Goal: Information Seeking & Learning: Check status

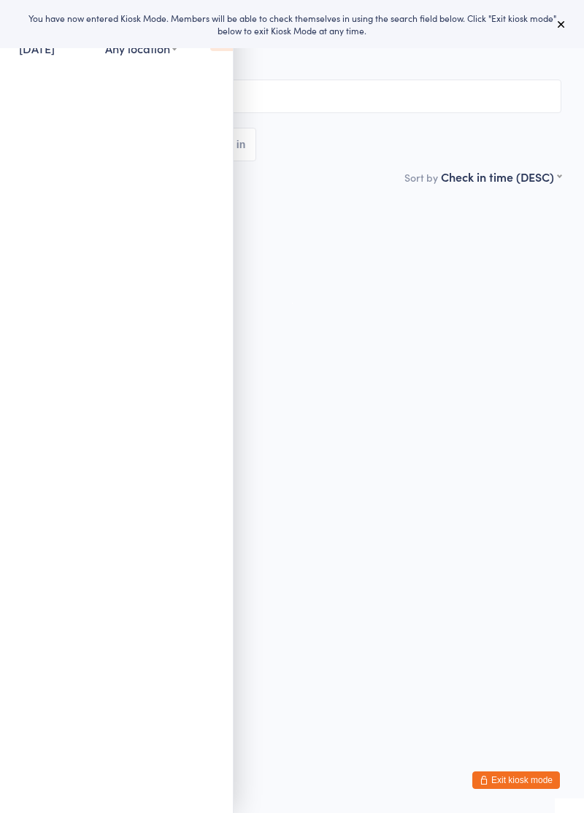
click at [215, 45] on div "You have now entered Kiosk Mode. Members will be able to check themselves in us…" at bounding box center [292, 24] width 584 height 48
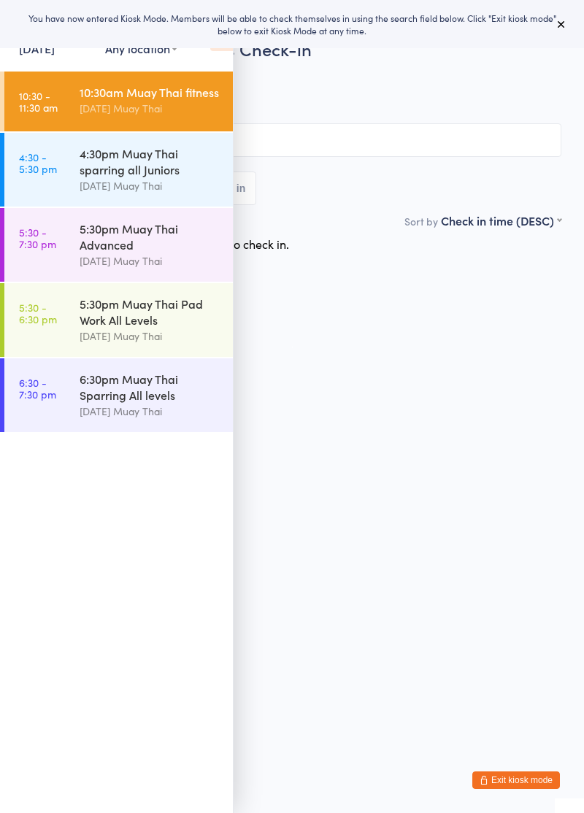
click at [223, 48] on icon at bounding box center [221, 35] width 23 height 31
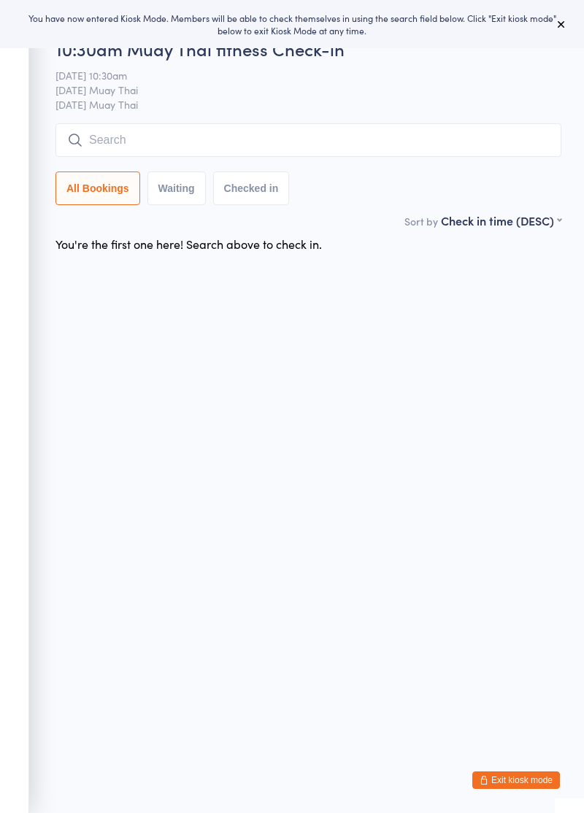
click at [181, 146] on input "search" at bounding box center [308, 140] width 506 height 34
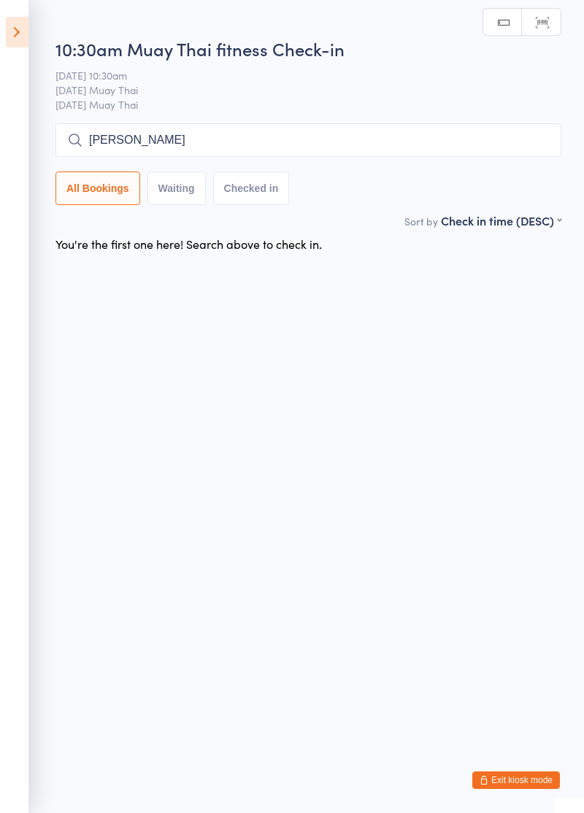
type input "Zach"
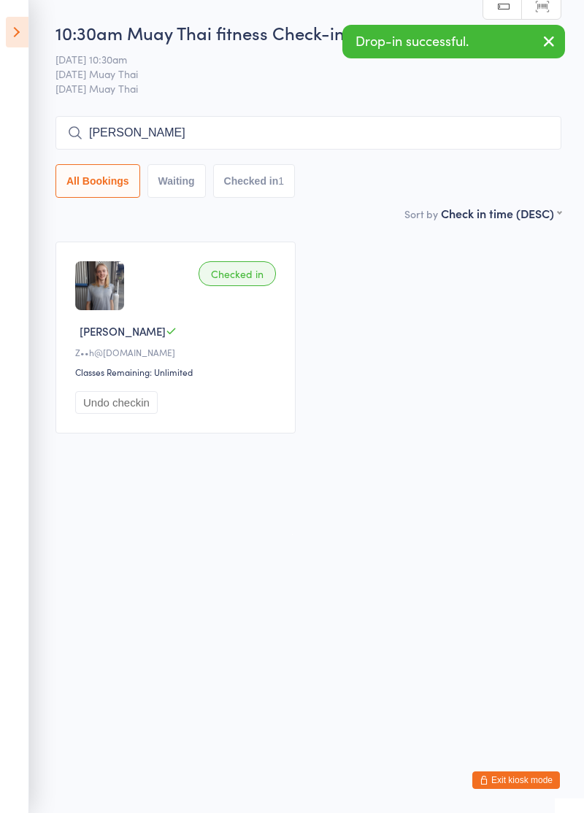
type input "Jared"
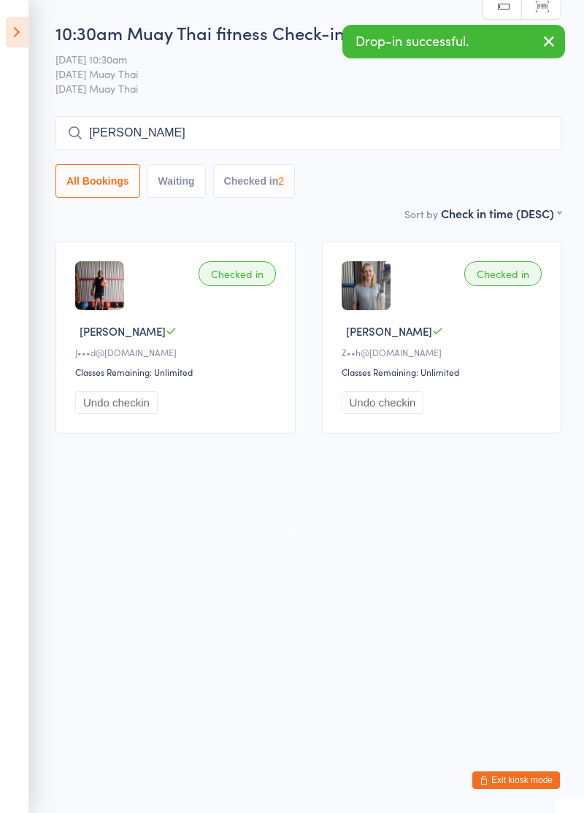
type input "Lisa"
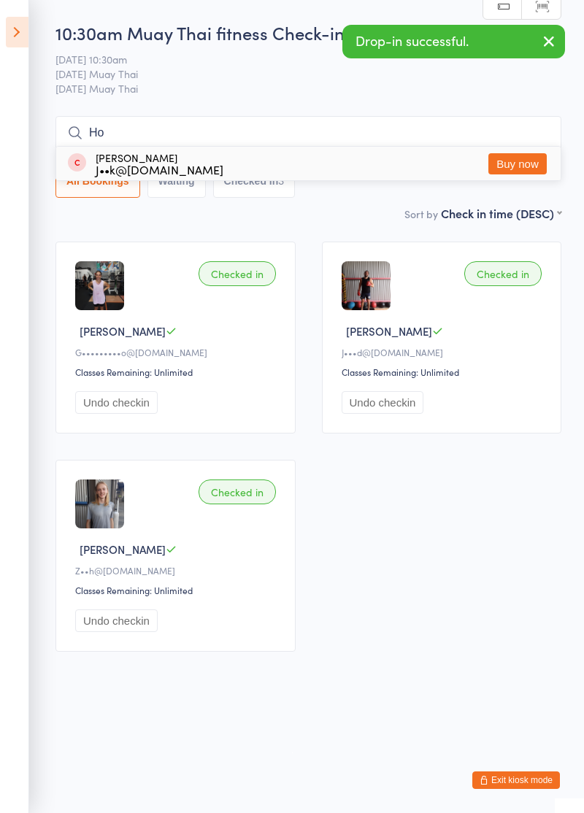
type input "H"
type input "Jo"
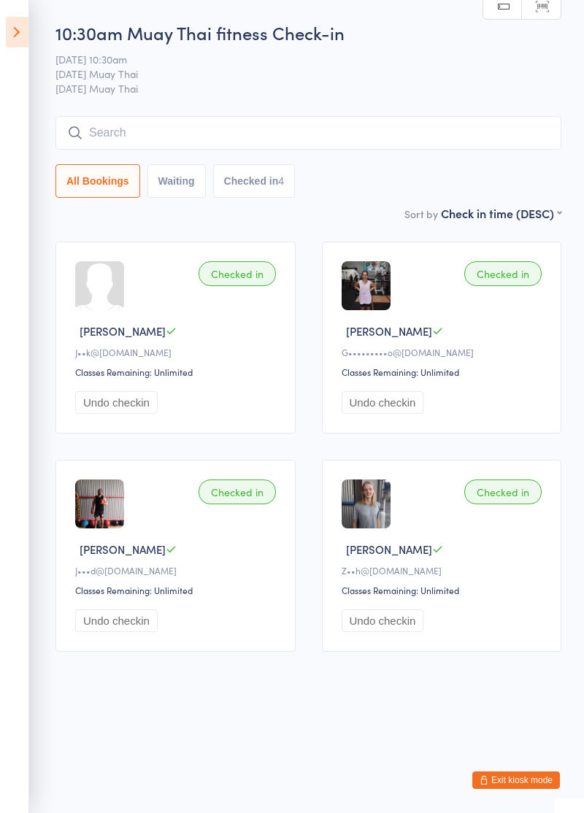
click at [7, 39] on icon at bounding box center [17, 32] width 23 height 31
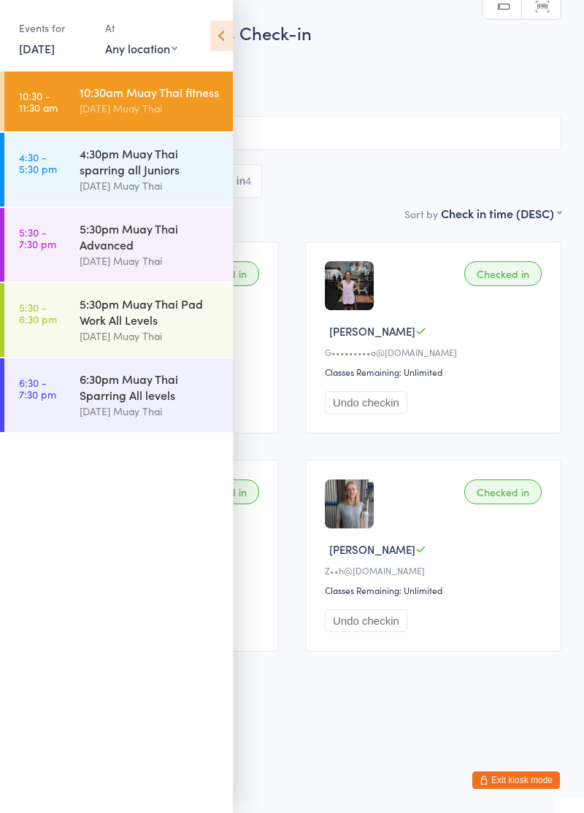
click at [529, 783] on button "Exit kiosk mode" at bounding box center [516, 781] width 88 height 18
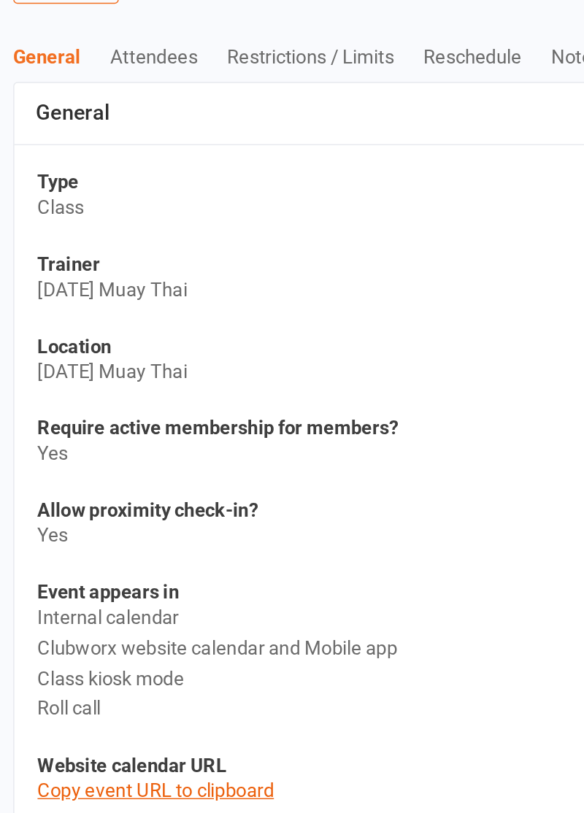
scroll to position [10, 0]
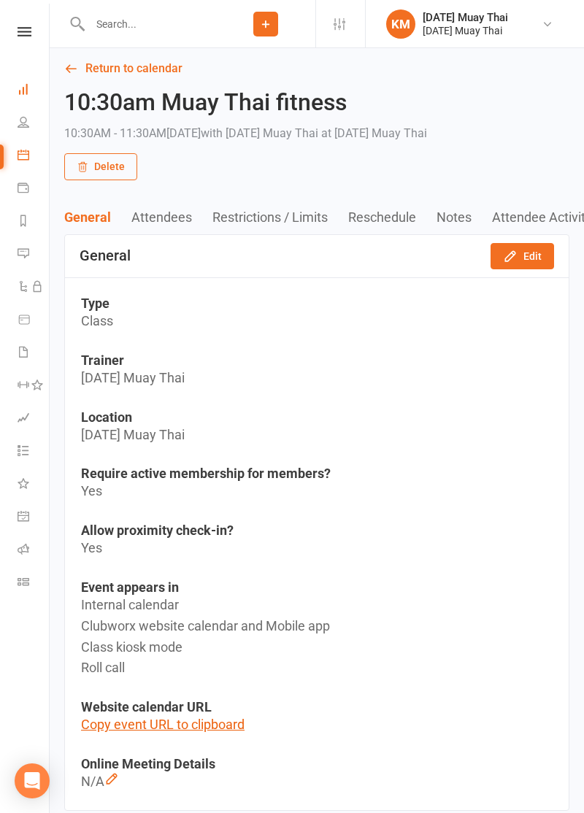
click at [23, 91] on icon at bounding box center [24, 89] width 12 height 12
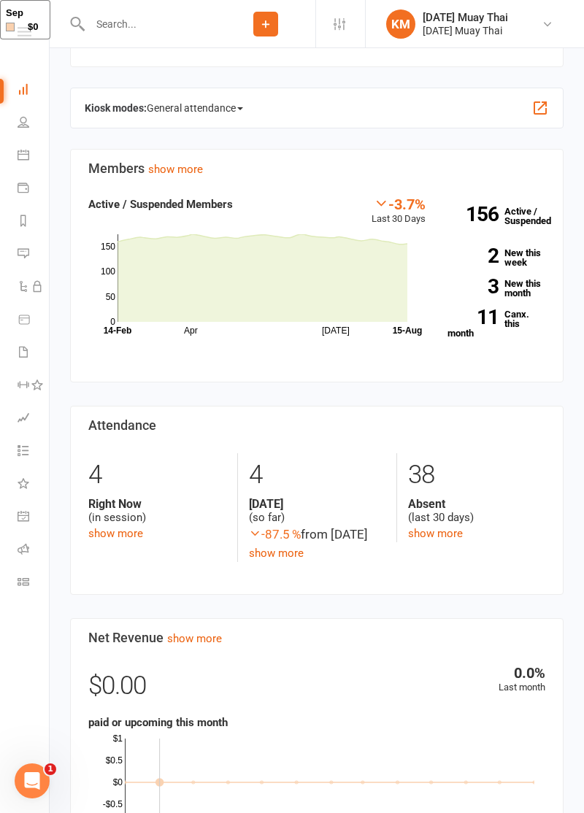
scroll to position [485, 0]
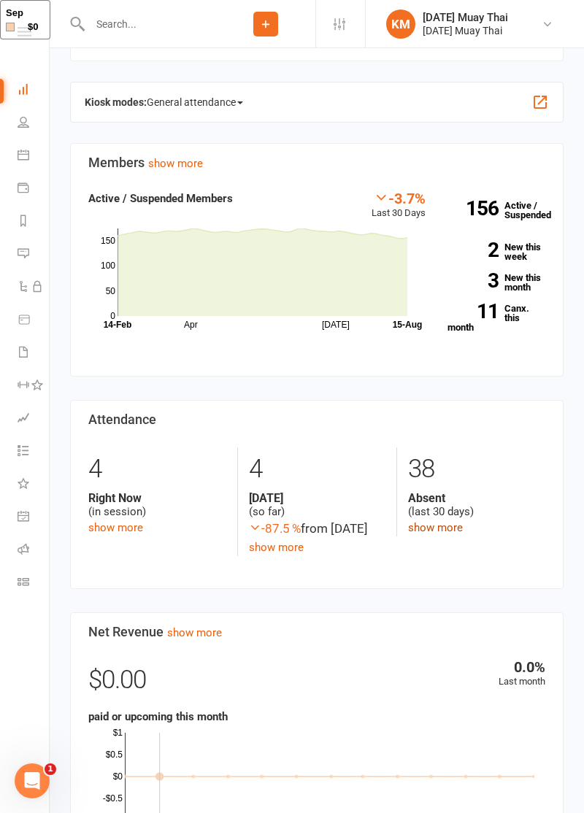
click at [437, 529] on link "show more" at bounding box center [435, 527] width 55 height 13
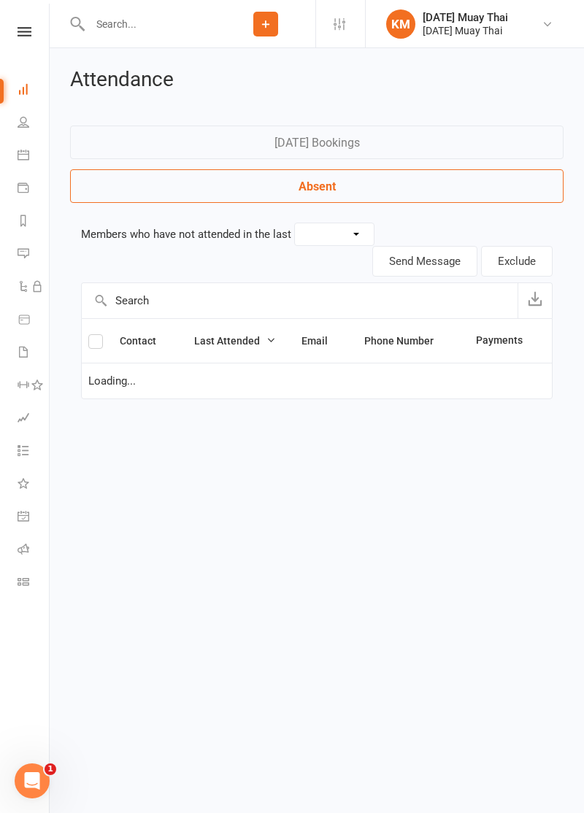
select select "30"
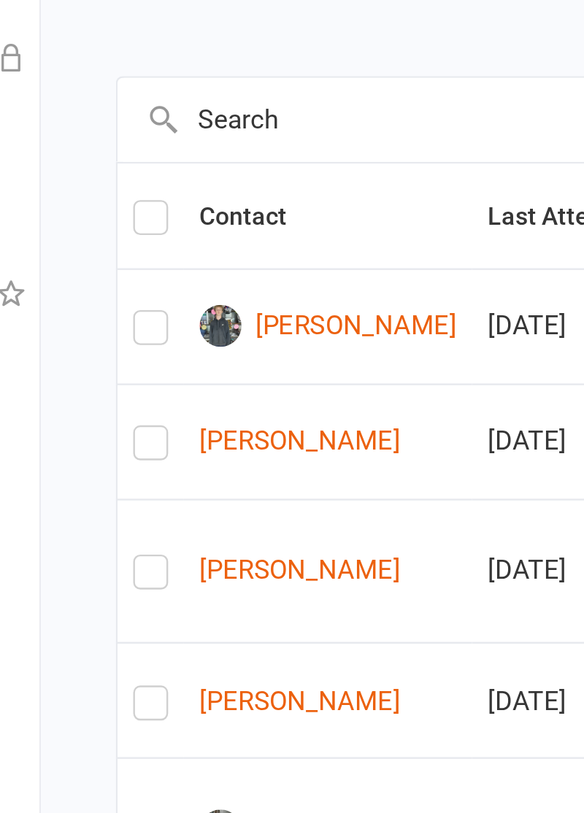
scroll to position [36, 0]
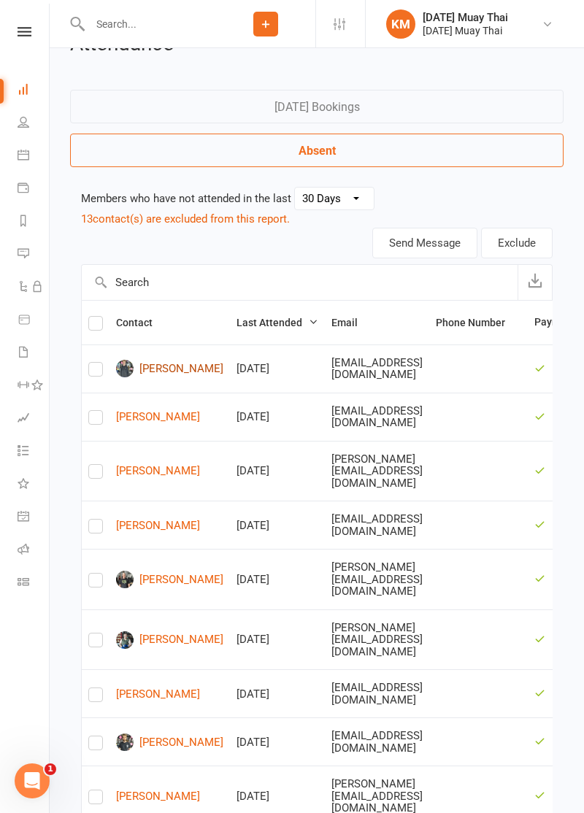
click at [160, 375] on link "[PERSON_NAME]" at bounding box center [169, 369] width 107 height 18
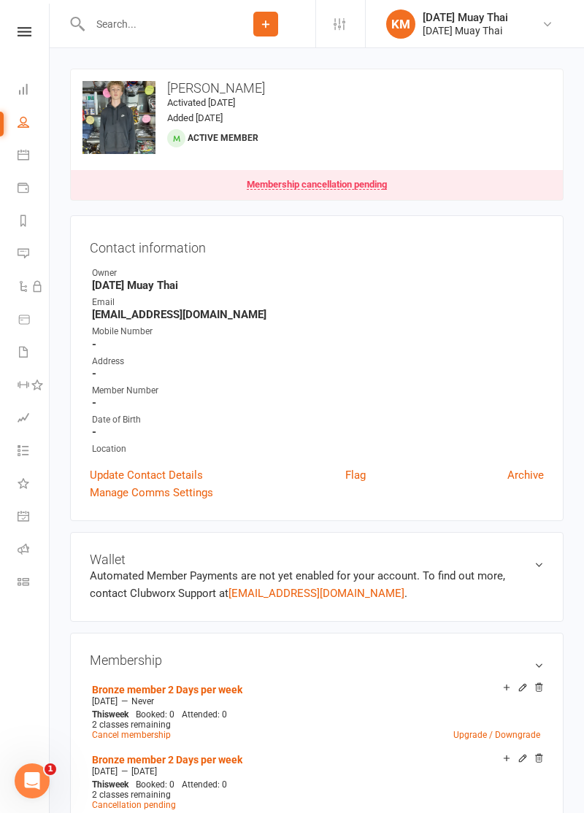
click at [7, 96] on li "Dashboard" at bounding box center [24, 90] width 49 height 33
click at [19, 88] on icon at bounding box center [24, 89] width 12 height 12
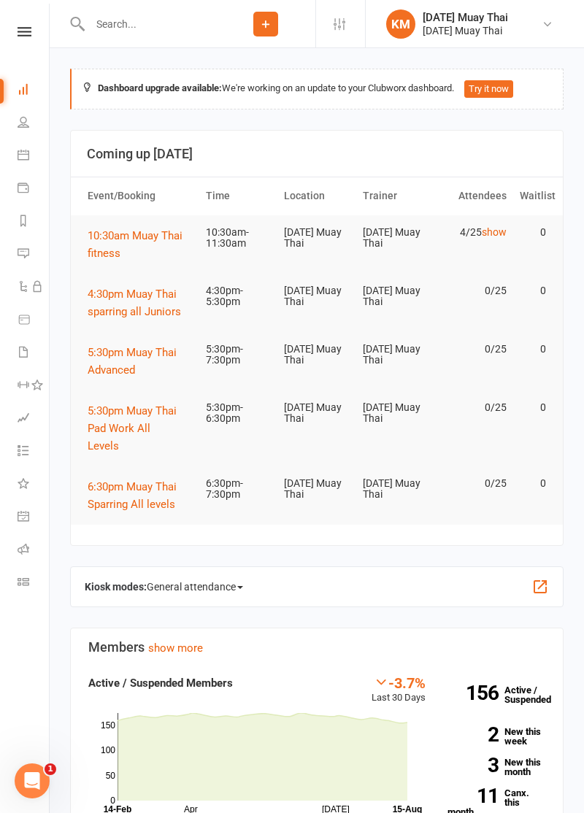
click at [24, 28] on icon at bounding box center [25, 31] width 14 height 9
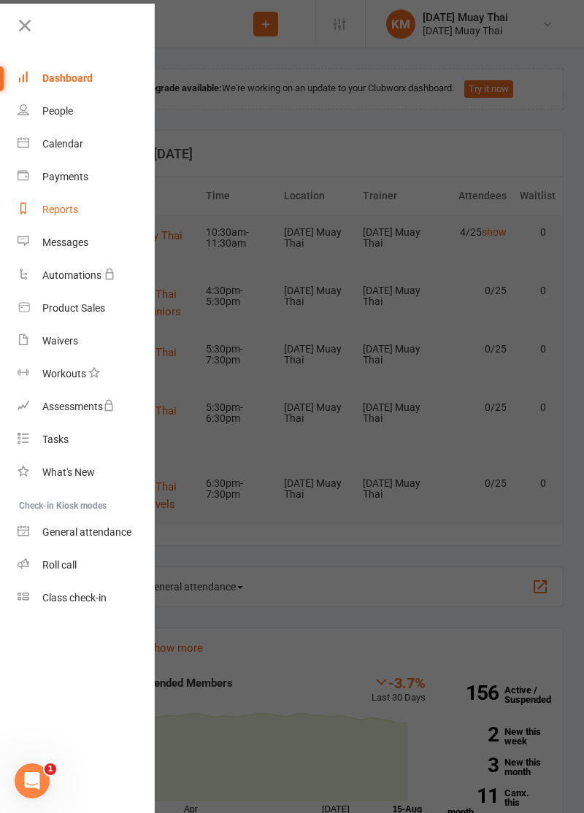
click at [26, 209] on icon at bounding box center [24, 208] width 12 height 12
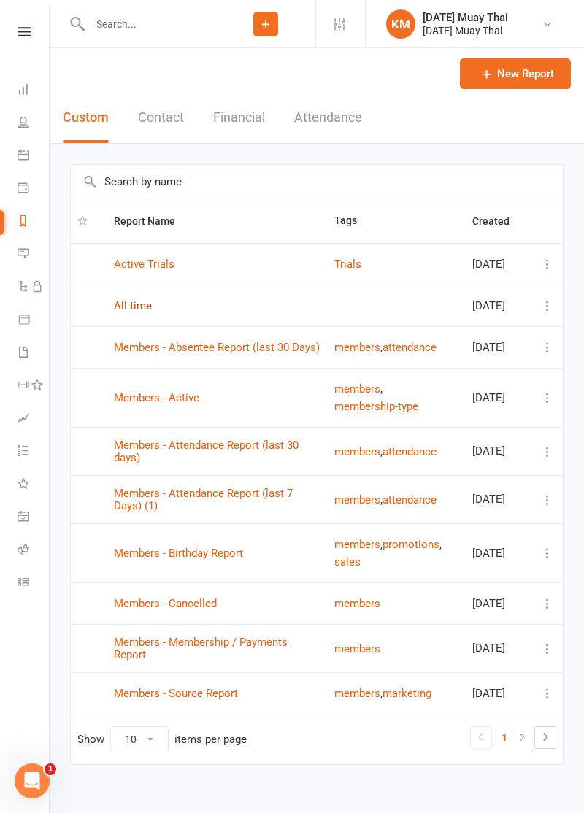
click at [118, 312] on link "All time" at bounding box center [133, 305] width 38 height 13
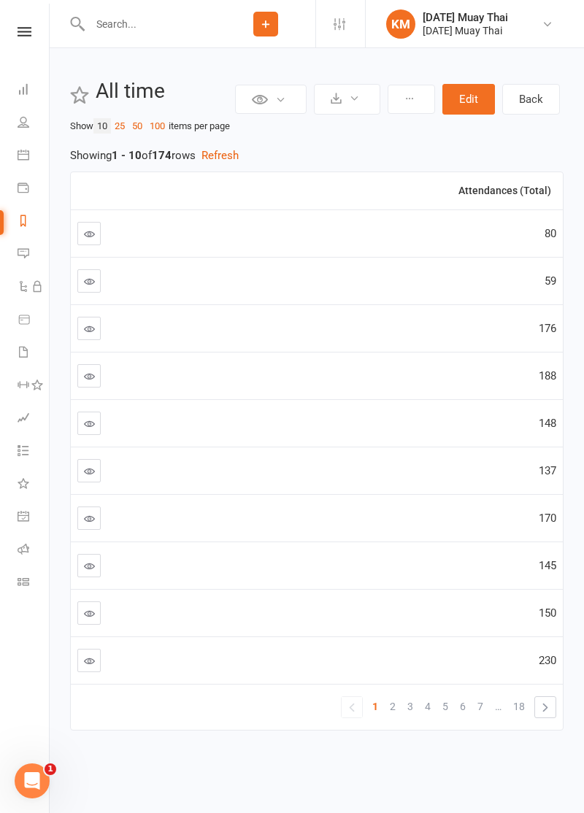
click at [530, 185] on div "Attendances (Total)" at bounding box center [375, 190] width 352 height 11
click at [538, 200] on th "Attendances (Total)" at bounding box center [378, 190] width 370 height 37
click at [87, 238] on icon at bounding box center [89, 234] width 11 height 11
click at [513, 202] on th "Attendances (Total)" at bounding box center [378, 190] width 370 height 37
click at [554, 191] on th "Attendances (Total)" at bounding box center [378, 190] width 370 height 37
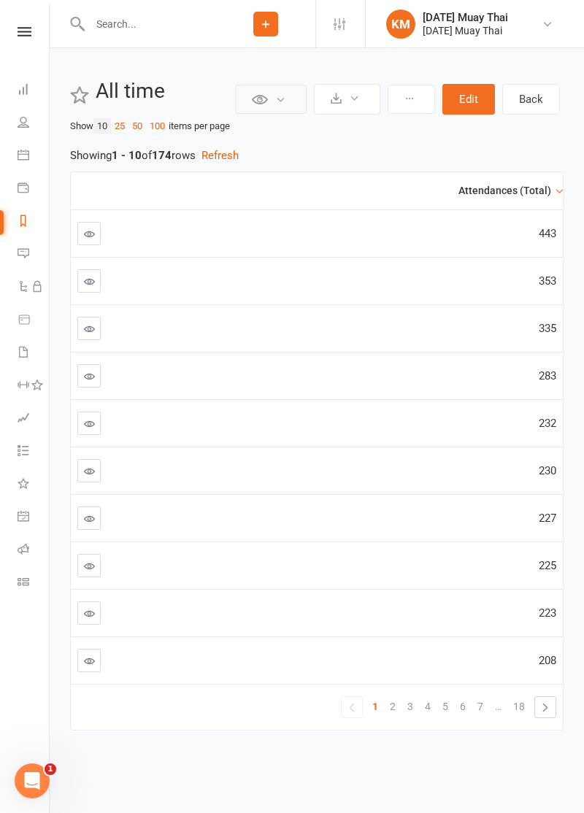
click at [279, 107] on button at bounding box center [271, 99] width 72 height 29
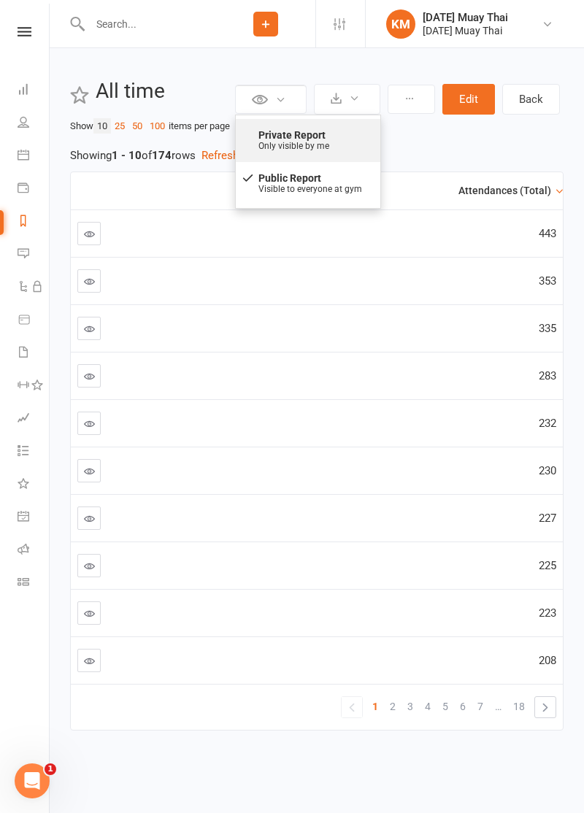
click at [334, 133] on strong "Private Report" at bounding box center [313, 135] width 110 height 16
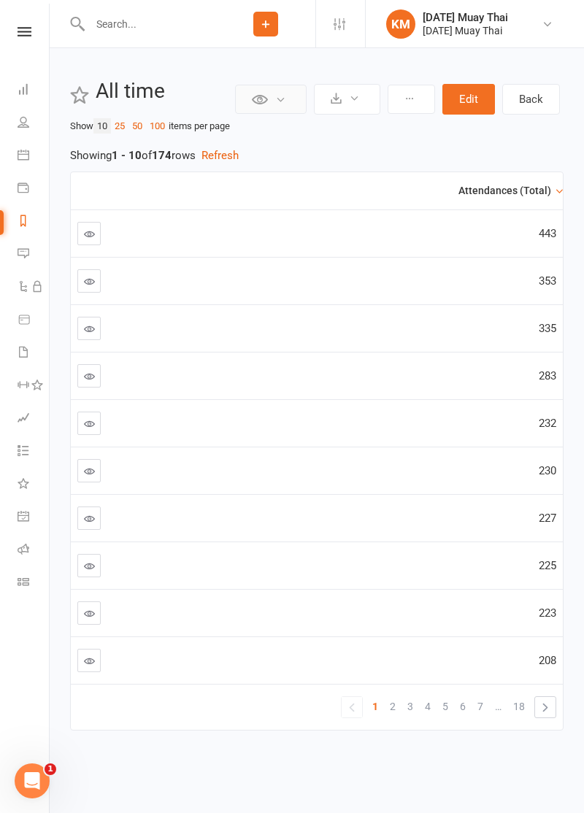
click at [283, 107] on button at bounding box center [271, 99] width 72 height 29
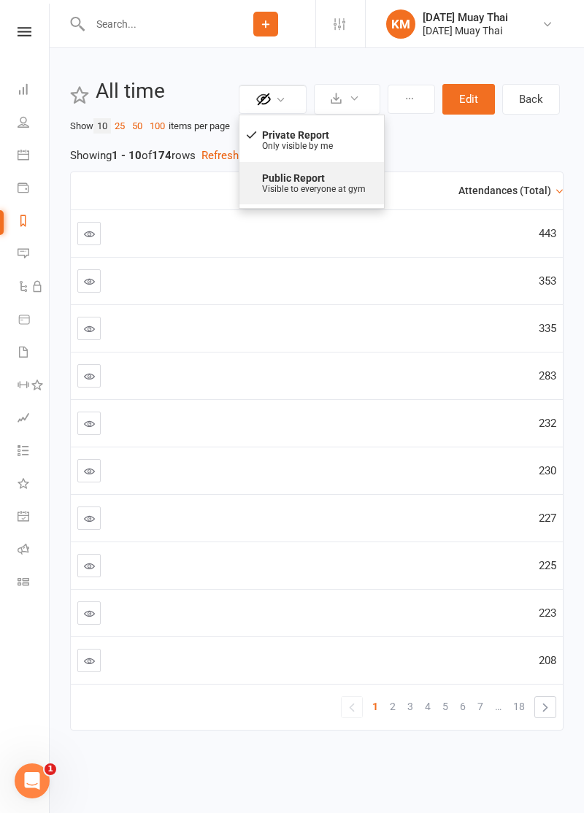
click at [323, 185] on div "Public Report Visible to everyone at gym" at bounding box center [311, 183] width 121 height 31
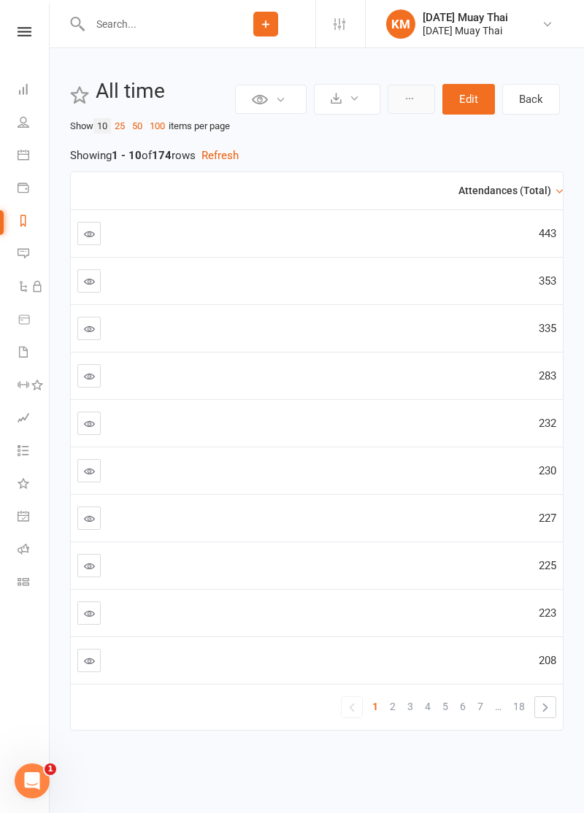
click at [415, 99] on icon at bounding box center [409, 98] width 10 height 10
click at [397, 108] on button at bounding box center [411, 99] width 47 height 29
click at [82, 381] on link at bounding box center [88, 375] width 23 height 23
click at [555, 190] on th "Attendances (Total)" at bounding box center [378, 190] width 370 height 37
click at [542, 187] on div "Attendances (Total)" at bounding box center [375, 190] width 352 height 11
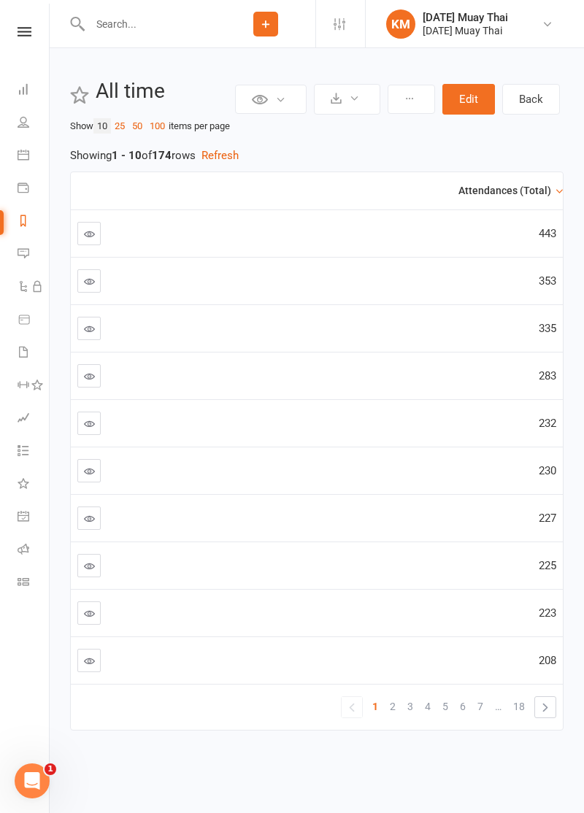
click at [77, 431] on link at bounding box center [88, 423] width 23 height 23
click at [510, 181] on th "Attendances (Total)" at bounding box center [378, 190] width 370 height 37
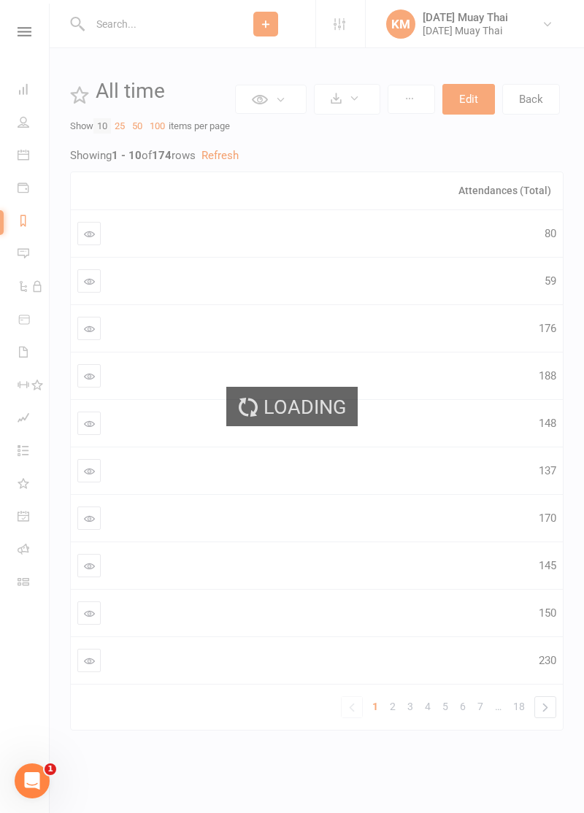
click at [526, 185] on div "Attendances (Total)" at bounding box center [375, 190] width 352 height 11
